Goal: Task Accomplishment & Management: Manage account settings

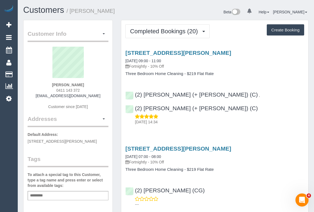
click at [270, 68] on p "Fortnightly - 10% Off" at bounding box center [214, 66] width 179 height 5
click at [134, 9] on h1 "Customers / Wendy Pennicuik" at bounding box center [92, 9] width 139 height 9
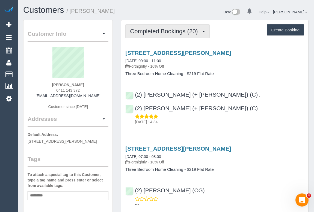
click at [183, 36] on button "Completed Bookings (20)" at bounding box center [167, 31] width 84 height 14
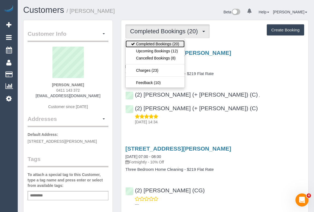
click at [174, 46] on link "Completed Bookings (20)" at bounding box center [155, 43] width 59 height 7
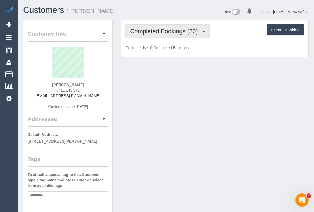
click at [170, 33] on span "Completed Bookings (20)" at bounding box center [165, 31] width 71 height 7
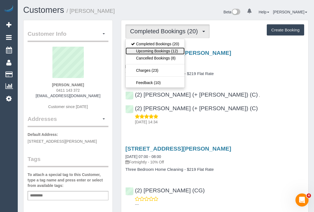
click at [163, 50] on link "Upcoming Bookings (12)" at bounding box center [155, 51] width 59 height 7
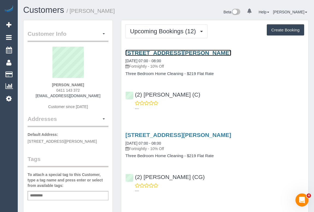
click at [179, 53] on link "285 Mccormicks Road, 5, Carrum Downs, VIC 3201" at bounding box center [178, 53] width 106 height 6
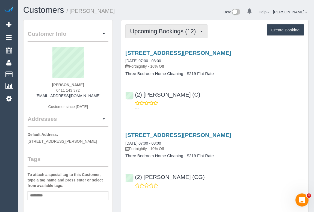
click at [167, 28] on span "Upcoming Bookings (12)" at bounding box center [164, 31] width 69 height 7
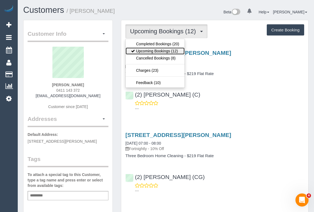
click at [162, 49] on link "Upcoming Bookings (12)" at bounding box center [155, 51] width 59 height 7
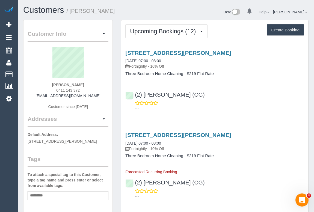
click at [238, 99] on div "(2) Chemitha Wijesinghe (CG) ---" at bounding box center [214, 99] width 187 height 25
click at [241, 101] on div "---" at bounding box center [214, 106] width 179 height 11
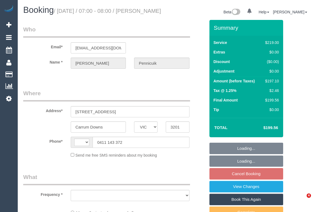
select select "VIC"
select select "string:AU"
select select "object:695"
select select "number:28"
select select "number:15"
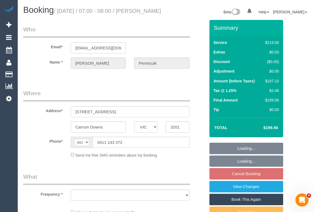
select select "number:19"
select select "number:22"
select select "number:35"
select select "number:26"
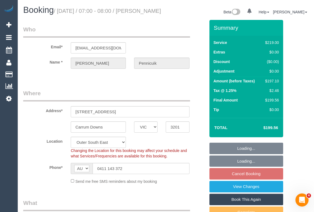
select select "string:stripe-pm_1QF29s2GScqysDRVRRJrsfZg"
select select "object:1113"
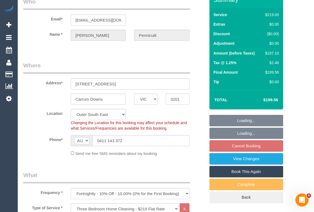
scroll to position [74, 0]
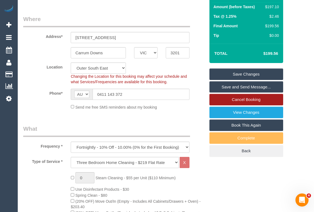
click at [247, 106] on link "Cancel Booking" at bounding box center [247, 99] width 74 height 11
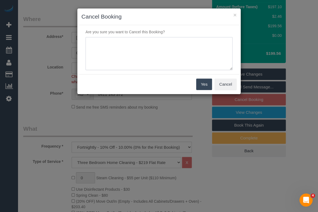
click at [112, 46] on textarea at bounding box center [159, 53] width 147 height 33
type textarea "U"
type textarea "Partner unwell - OM"
click at [202, 82] on button "Yes" at bounding box center [204, 84] width 16 height 11
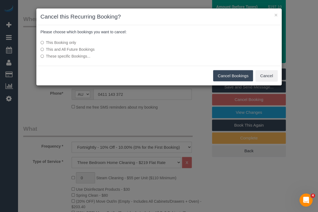
click at [228, 77] on button "Cancel Bookings" at bounding box center [233, 75] width 40 height 11
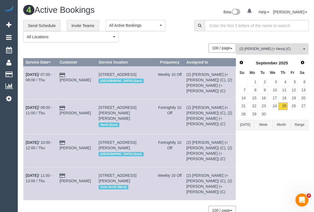
click at [267, 145] on div "(2) Alejandro (+ Alexa) (C) All Teams Remove Team Filters (0) Account - Tech (0…" at bounding box center [272, 131] width 72 height 177
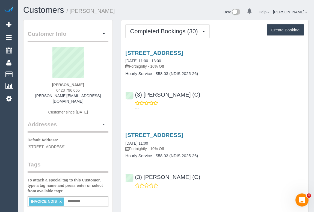
drag, startPoint x: 55, startPoint y: 90, endPoint x: 80, endPoint y: 90, distance: 25.7
click at [80, 90] on div "Alexandra Field 0423 796 065 alexandra.jfield@gmail.com Customer since 2024" at bounding box center [68, 84] width 81 height 74
copy span "0423 796 065"
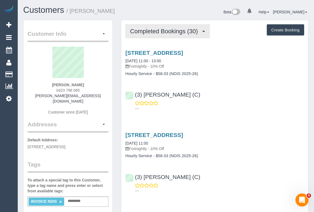
click at [141, 30] on span "Completed Bookings (30)" at bounding box center [165, 31] width 71 height 7
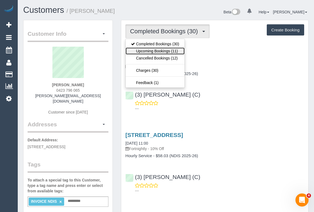
click at [153, 51] on link "Upcoming Bookings (11)" at bounding box center [155, 51] width 59 height 7
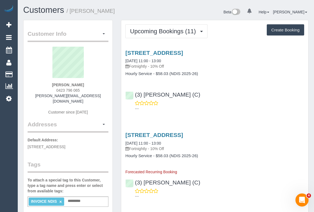
click at [55, 88] on div "Alexandra Field 0423 796 065 alexandra.jfield@gmail.com Customer since 2024" at bounding box center [68, 84] width 81 height 74
drag, startPoint x: 52, startPoint y: 90, endPoint x: 92, endPoint y: 90, distance: 39.9
click at [92, 90] on div "Alexandra Field 0423 796 065 alexandra.jfield@gmail.com Customer since 2024" at bounding box center [68, 84] width 81 height 74
copy span "0423 796 065"
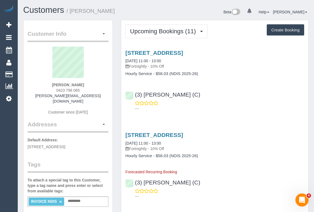
click at [228, 101] on div "---" at bounding box center [214, 106] width 179 height 11
drag, startPoint x: 54, startPoint y: 90, endPoint x: 94, endPoint y: 87, distance: 39.5
click at [94, 87] on div "Alexandra Field 0423 796 065 alexandra.jfield@gmail.com Customer since 2024" at bounding box center [68, 84] width 81 height 74
click at [86, 89] on div "Alexandra Field 0423 796 065 alexandra.jfield@gmail.com Customer since 2024" at bounding box center [68, 84] width 81 height 74
drag, startPoint x: 82, startPoint y: 90, endPoint x: 52, endPoint y: 90, distance: 30.3
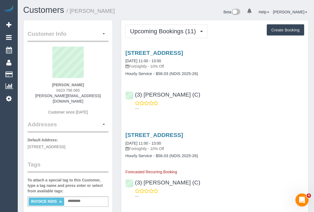
click at [52, 90] on div "Alexandra Field 0423 796 065 alexandra.jfield@gmail.com Customer since 2024" at bounding box center [68, 84] width 81 height 74
copy span "0423 796 065"
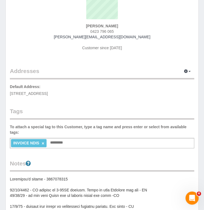
scroll to position [99, 0]
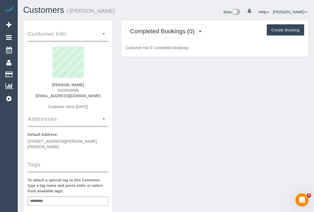
drag, startPoint x: 55, startPoint y: 91, endPoint x: 85, endPoint y: 89, distance: 30.4
click at [85, 89] on div "[PERSON_NAME] 0433926896 [EMAIL_ADDRESS][DOMAIN_NAME] Customer since [DATE]" at bounding box center [68, 81] width 81 height 68
copy span "0433926896"
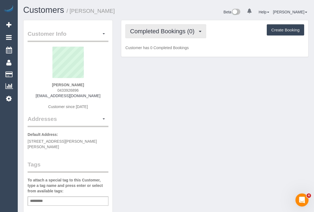
click at [144, 35] on button "Completed Bookings (0)" at bounding box center [165, 31] width 81 height 14
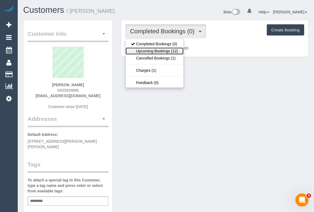
click at [148, 50] on link "Upcoming Bookings (12)" at bounding box center [155, 51] width 58 height 7
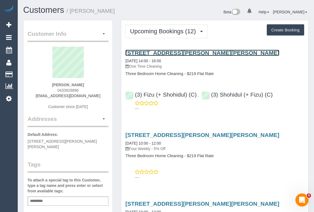
click at [177, 52] on link "134 Dunnings Rd, Point Cook, VIC 3030" at bounding box center [202, 53] width 154 height 6
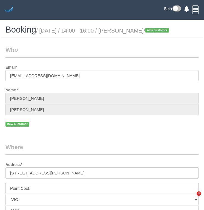
select select "VIC"
select select "number:28"
select select "number:14"
select select "number:18"
select select "number:22"
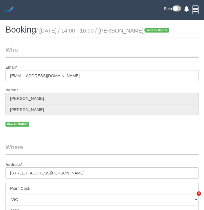
select select "number:34"
select select "number:13"
select select "object:693"
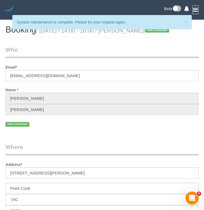
select select "spot1"
select select "object:799"
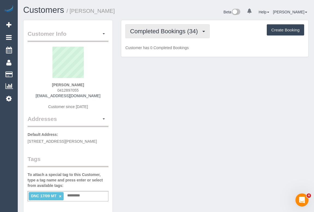
click at [171, 33] on span "Completed Bookings (34)" at bounding box center [165, 31] width 71 height 7
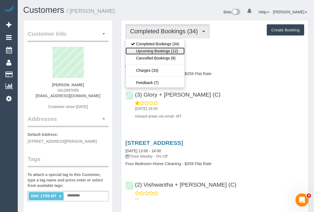
click at [167, 53] on link "Upcoming Bookings (12)" at bounding box center [155, 51] width 59 height 7
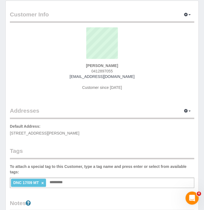
scroll to position [74, 0]
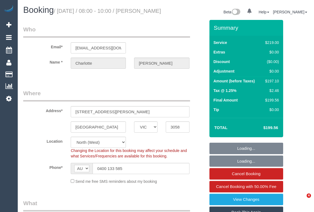
select select "VIC"
select select "string:stripe-pm_1Lr6rK2GScqysDRVXSFMJh2Z"
select select "number:27"
select select "number:16"
select select "number:18"
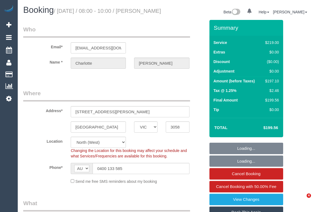
select select "number:22"
select select "number:13"
select select "spot1"
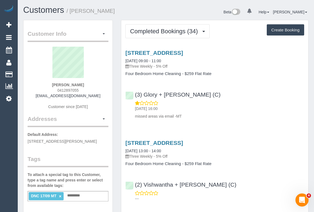
click at [222, 104] on div "[DATE] 16:00 missed areas via email -MT" at bounding box center [214, 110] width 179 height 19
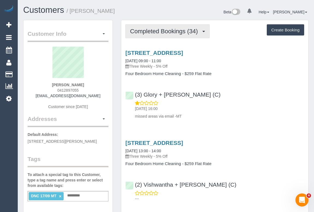
click at [165, 31] on span "Completed Bookings (34)" at bounding box center [165, 31] width 71 height 7
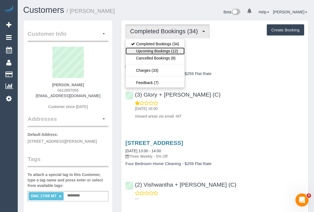
click at [159, 51] on link "Upcoming Bookings (12)" at bounding box center [155, 51] width 59 height 7
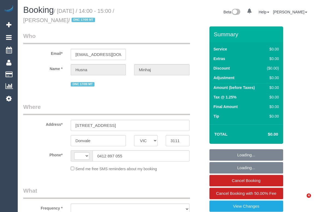
select select "VIC"
select select "string:stripe-pm_1NQIXZ2GScqysDRVFXgBb0MV"
select select "number:28"
select select "number:14"
select select "number:18"
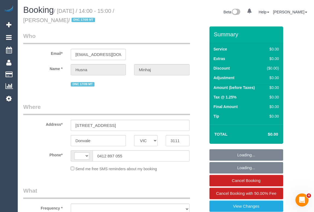
select select "number:22"
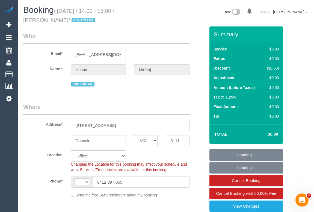
select select "string:AU"
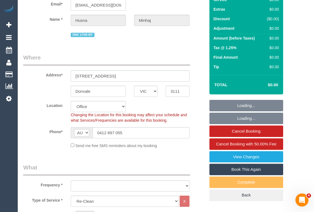
select select "object:2132"
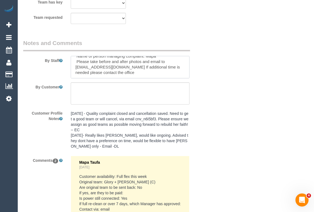
scroll to position [55, 0]
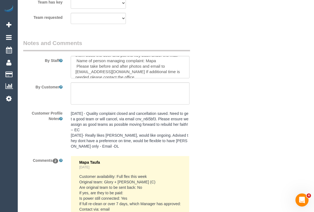
click at [209, 128] on div "Customer Profile Notes 15/08/24 - Quality complaint closed and cancellation sav…" at bounding box center [114, 130] width 191 height 43
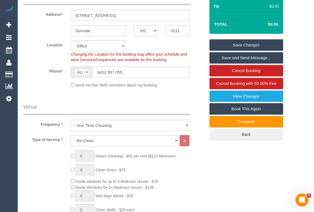
scroll to position [0, 0]
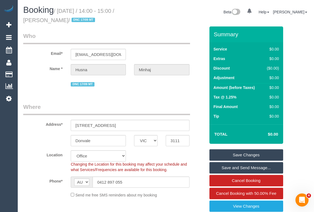
click at [124, 33] on legend "Who" at bounding box center [106, 38] width 167 height 12
